Goal: Obtain resource: Obtain resource

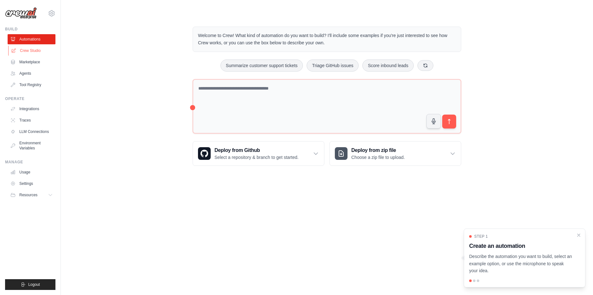
click at [32, 48] on link "Crew Studio" at bounding box center [32, 51] width 48 height 10
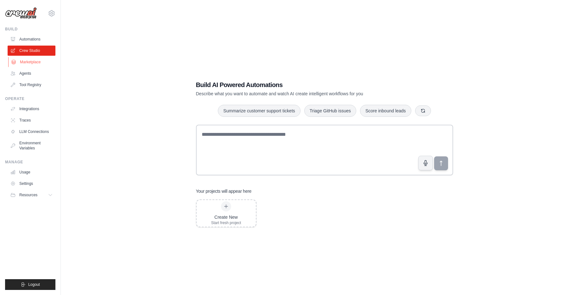
click at [32, 61] on link "Marketplace" at bounding box center [32, 62] width 48 height 10
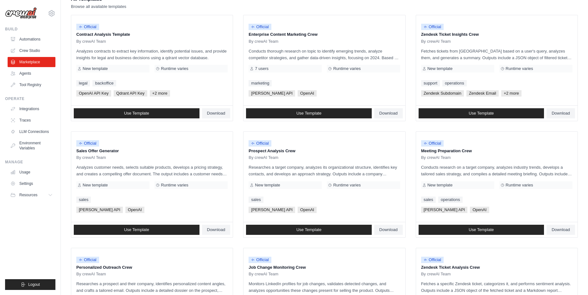
scroll to position [95, 0]
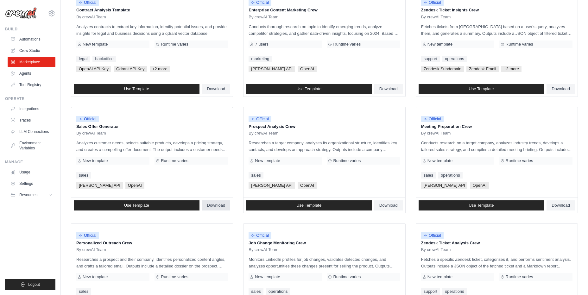
click at [224, 204] on span "Download" at bounding box center [216, 205] width 18 height 5
drag, startPoint x: 76, startPoint y: 126, endPoint x: 119, endPoint y: 126, distance: 42.4
click at [119, 126] on p "Sales Offer Generator" at bounding box center [151, 126] width 151 height 6
copy p "Sales Offer Generator"
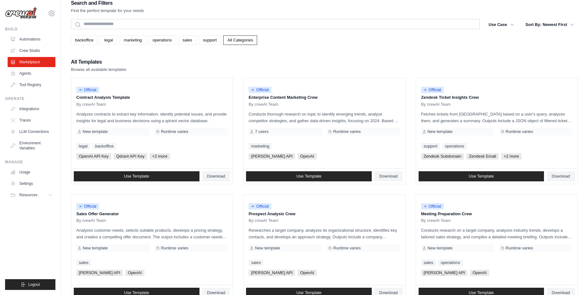
scroll to position [0, 0]
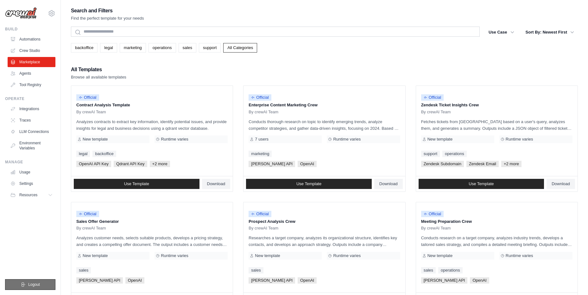
click at [30, 283] on span "Logout" at bounding box center [34, 284] width 12 height 5
